Goal: Browse casually

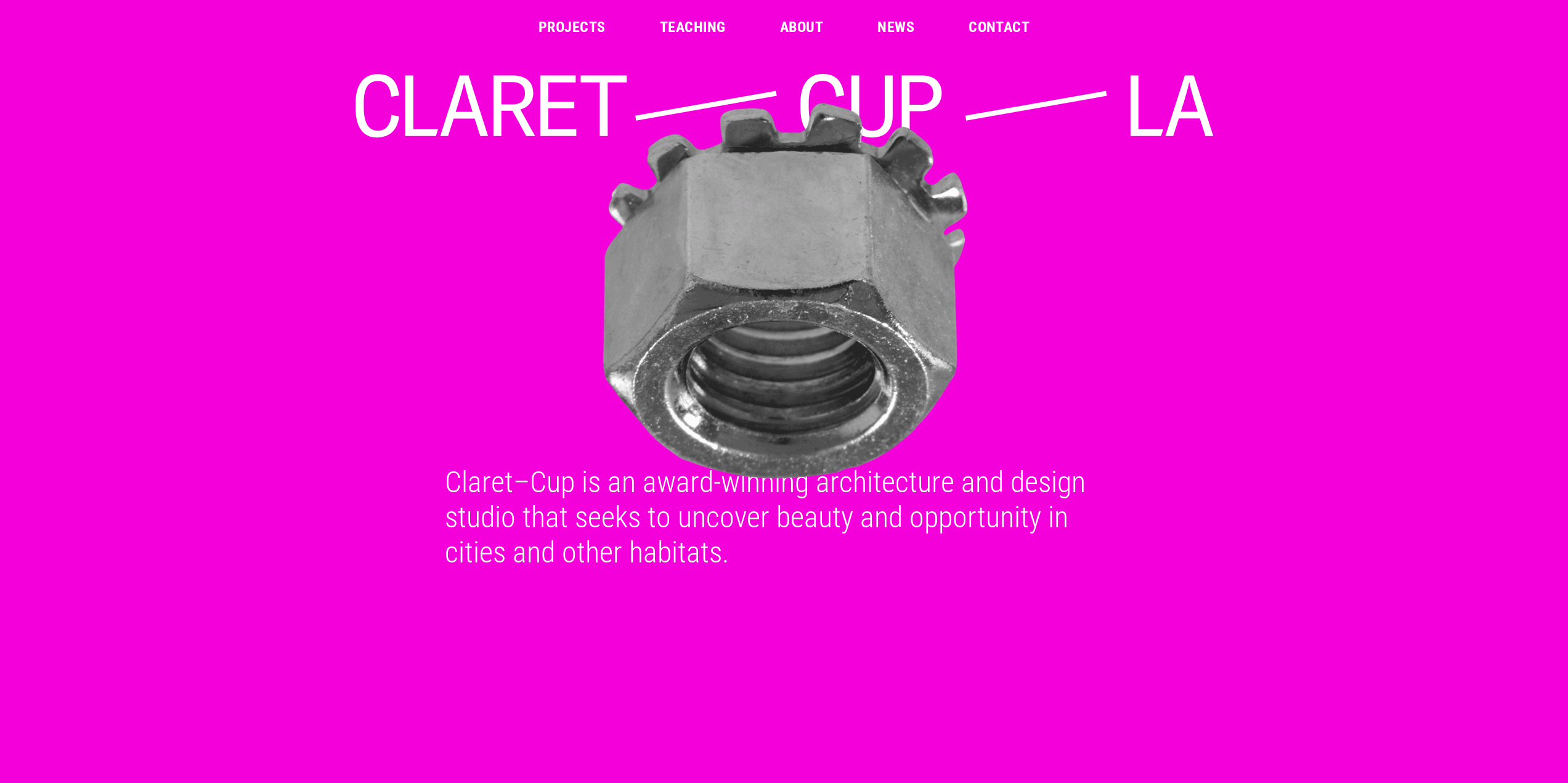
click at [599, 33] on link "Projects" at bounding box center [572, 27] width 67 height 15
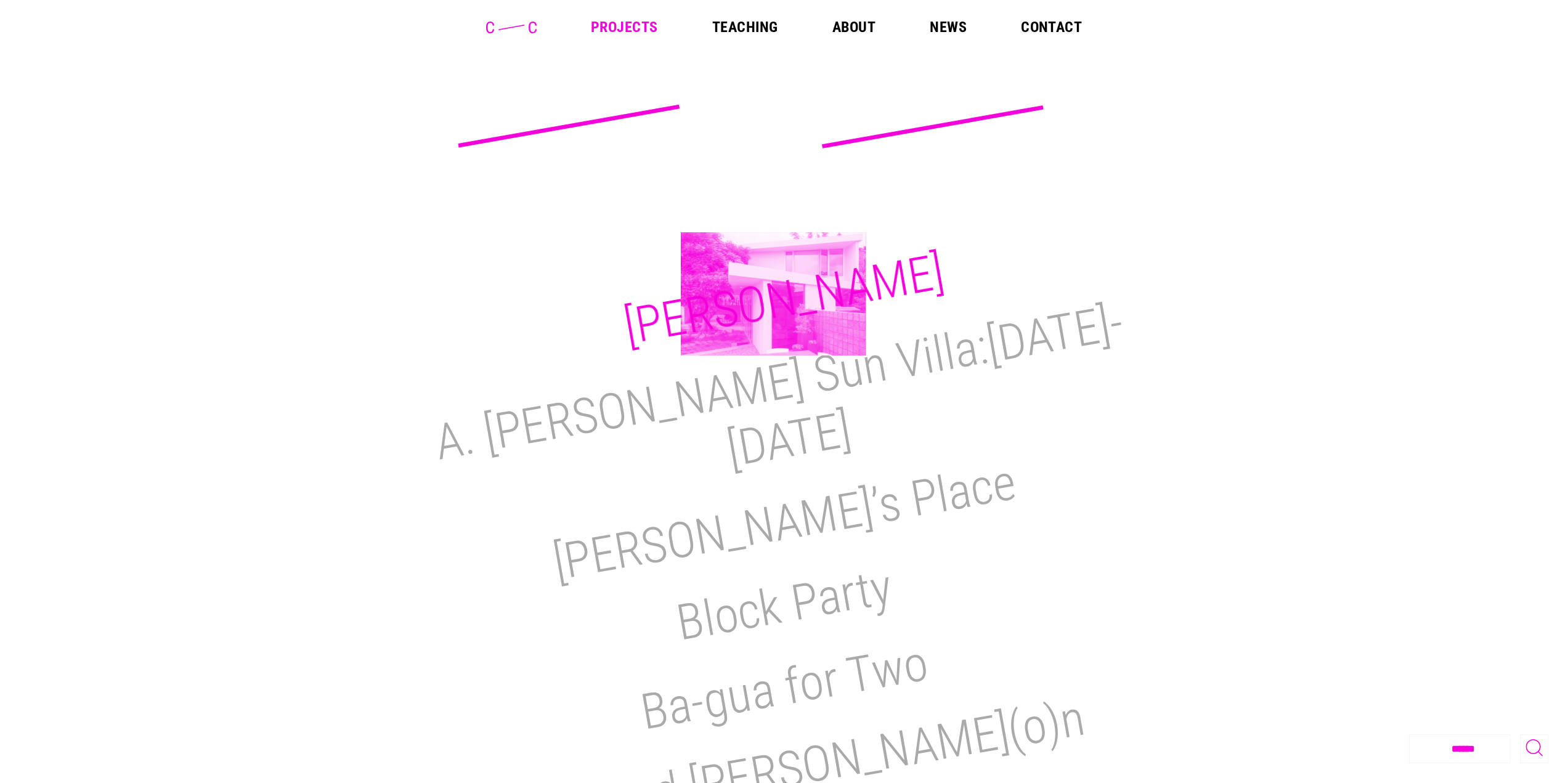
click at [773, 294] on h2 "[PERSON_NAME]" at bounding box center [784, 299] width 328 height 113
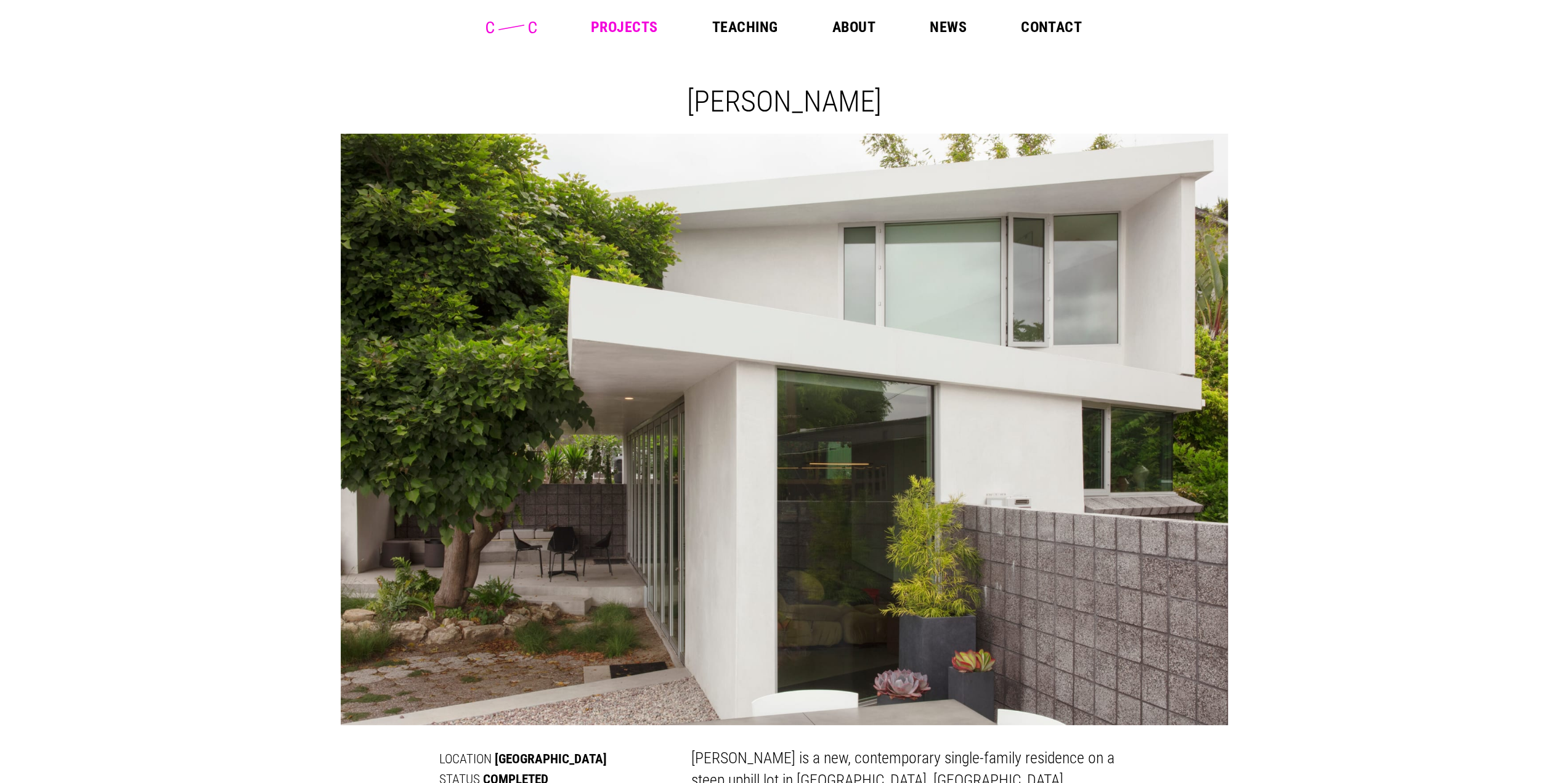
click at [626, 21] on link "Projects" at bounding box center [624, 27] width 67 height 15
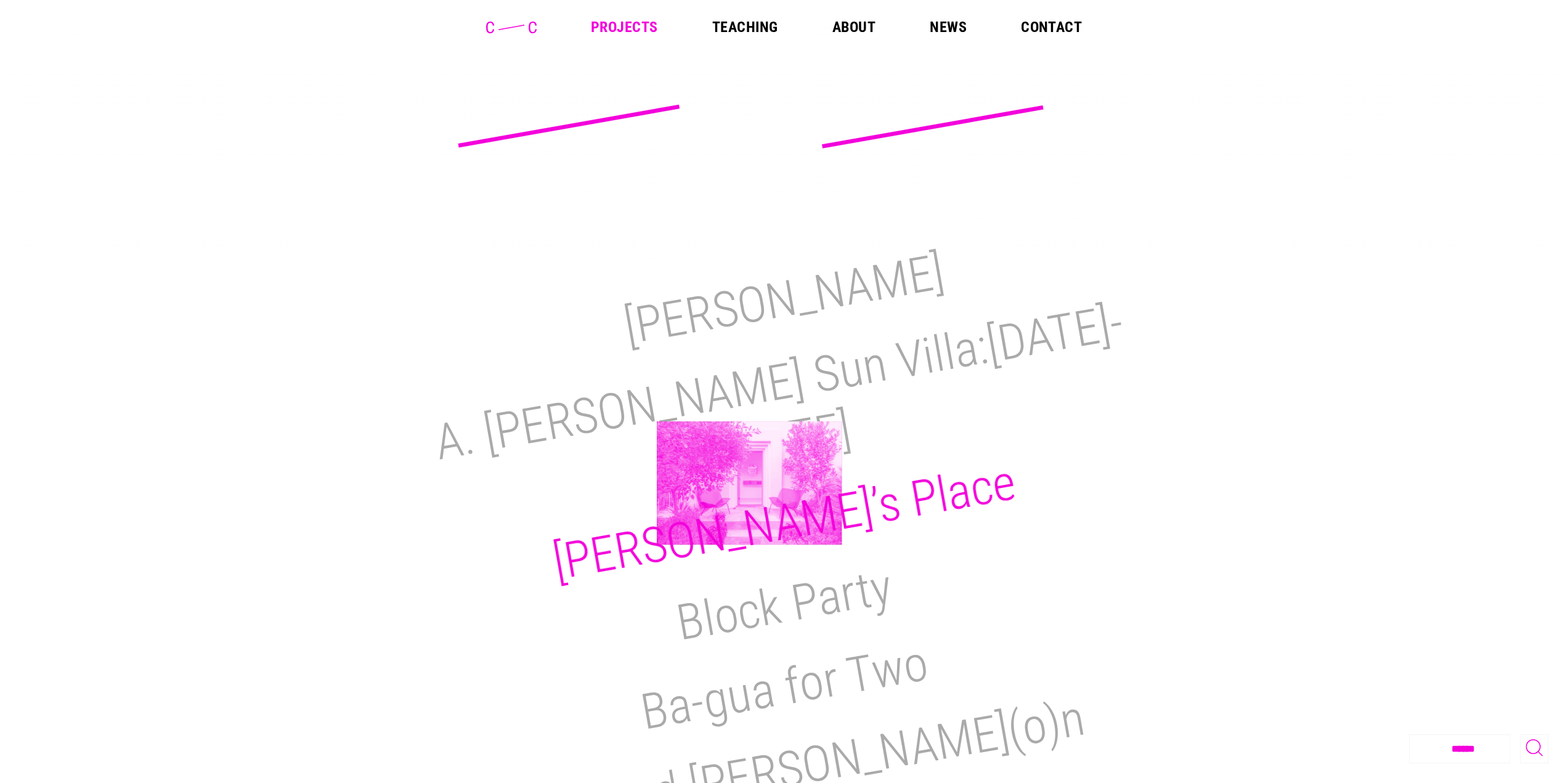
click at [749, 483] on h2 "Reimi’s Place" at bounding box center [784, 523] width 471 height 139
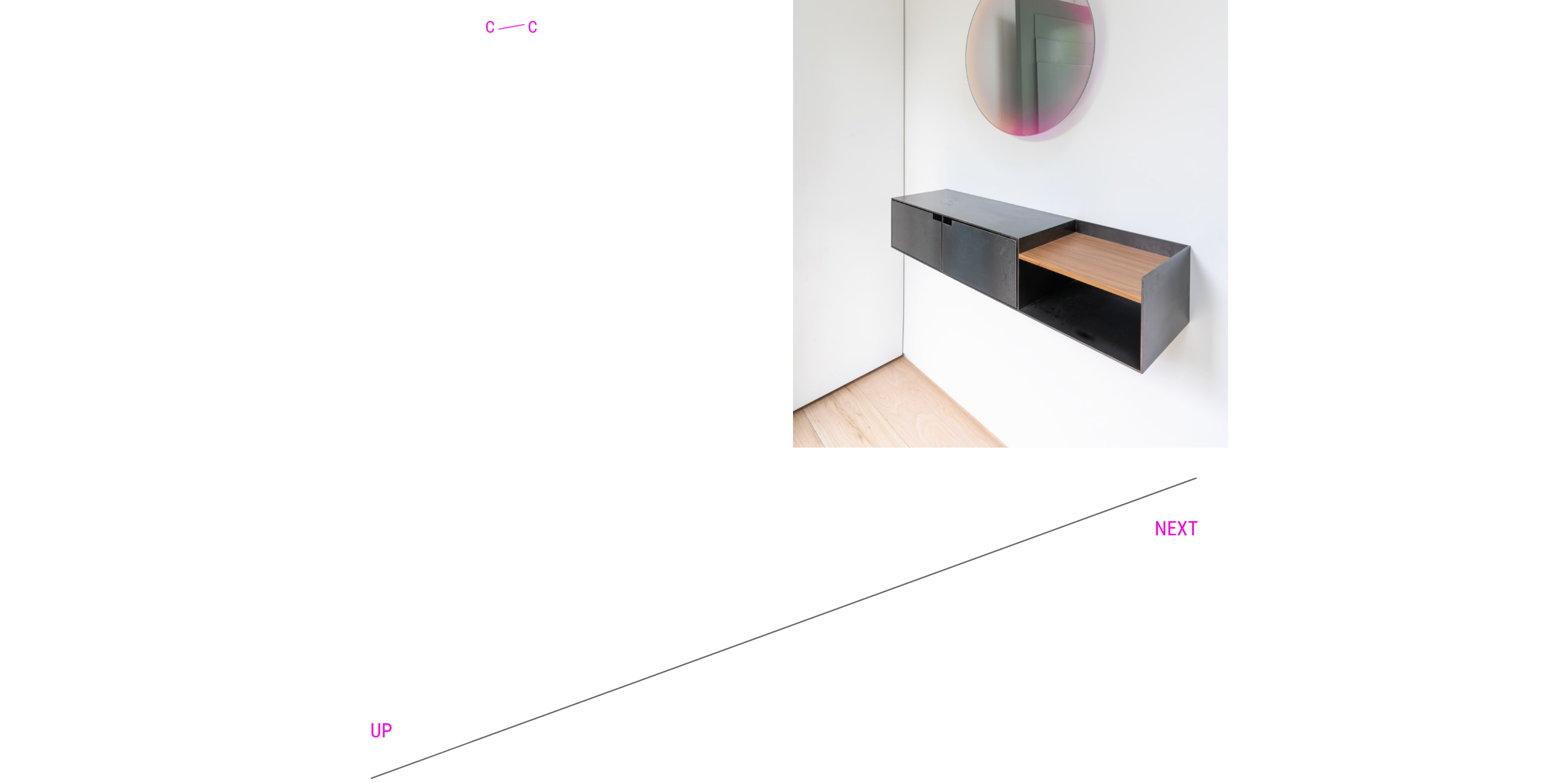
scroll to position [7126, 0]
